Goal: Transaction & Acquisition: Subscribe to service/newsletter

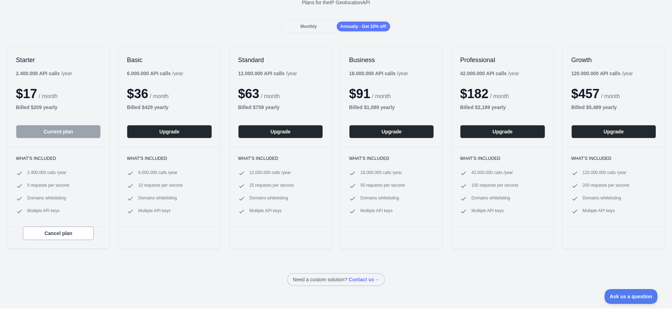
scroll to position [57, 0]
click at [171, 138] on button "Upgrade" at bounding box center [169, 131] width 85 height 13
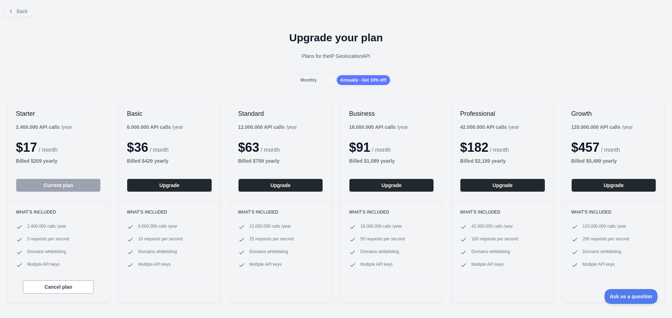
scroll to position [4, 0]
